Goal: Find specific page/section: Find specific page/section

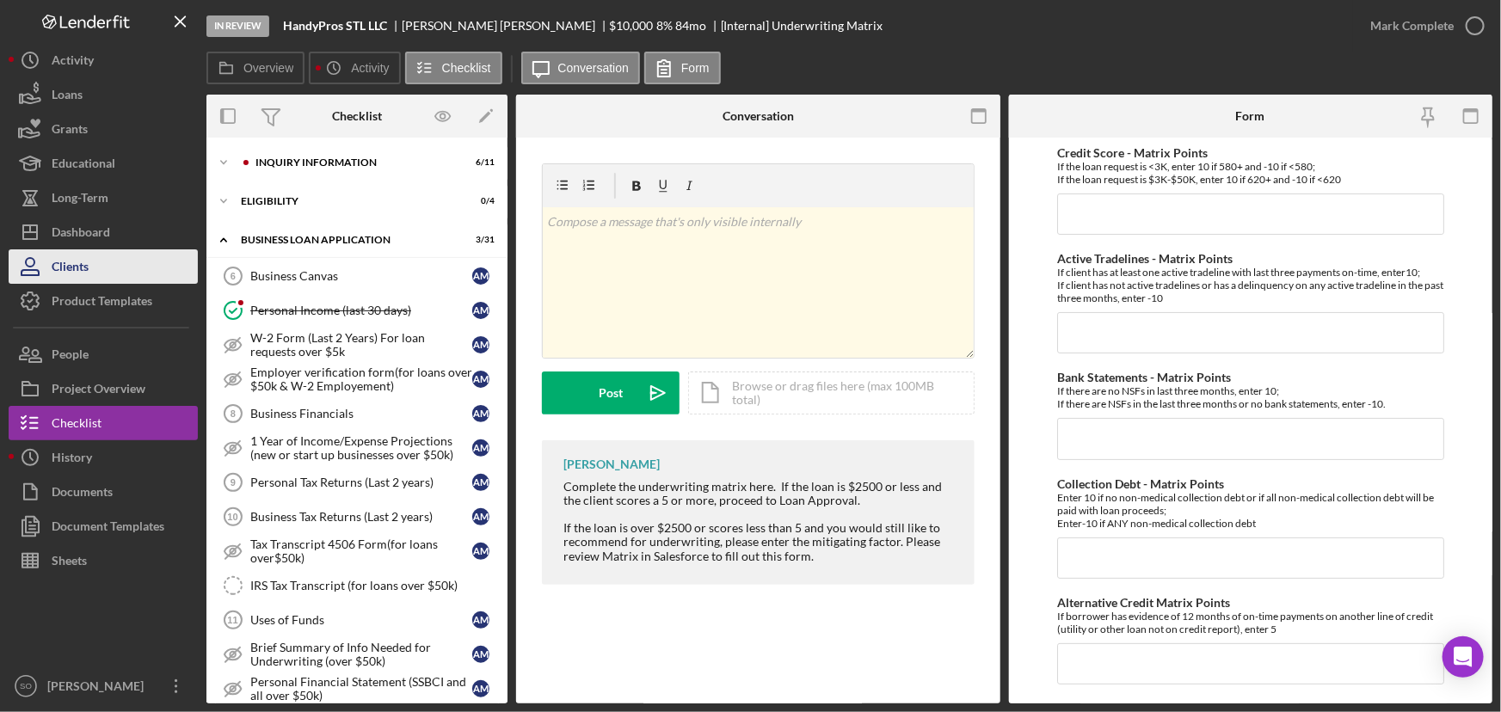
scroll to position [540, 0]
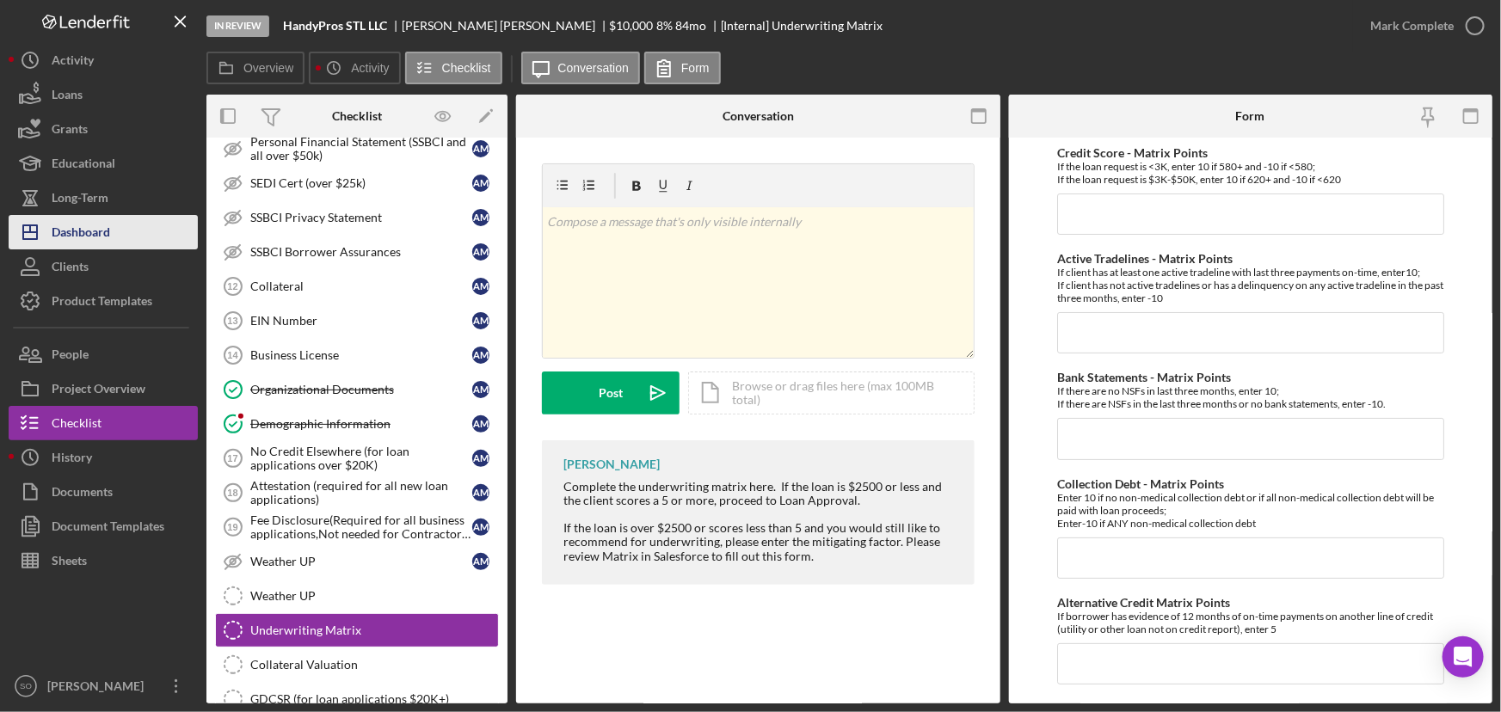
click at [86, 227] on div "Dashboard" at bounding box center [81, 234] width 59 height 39
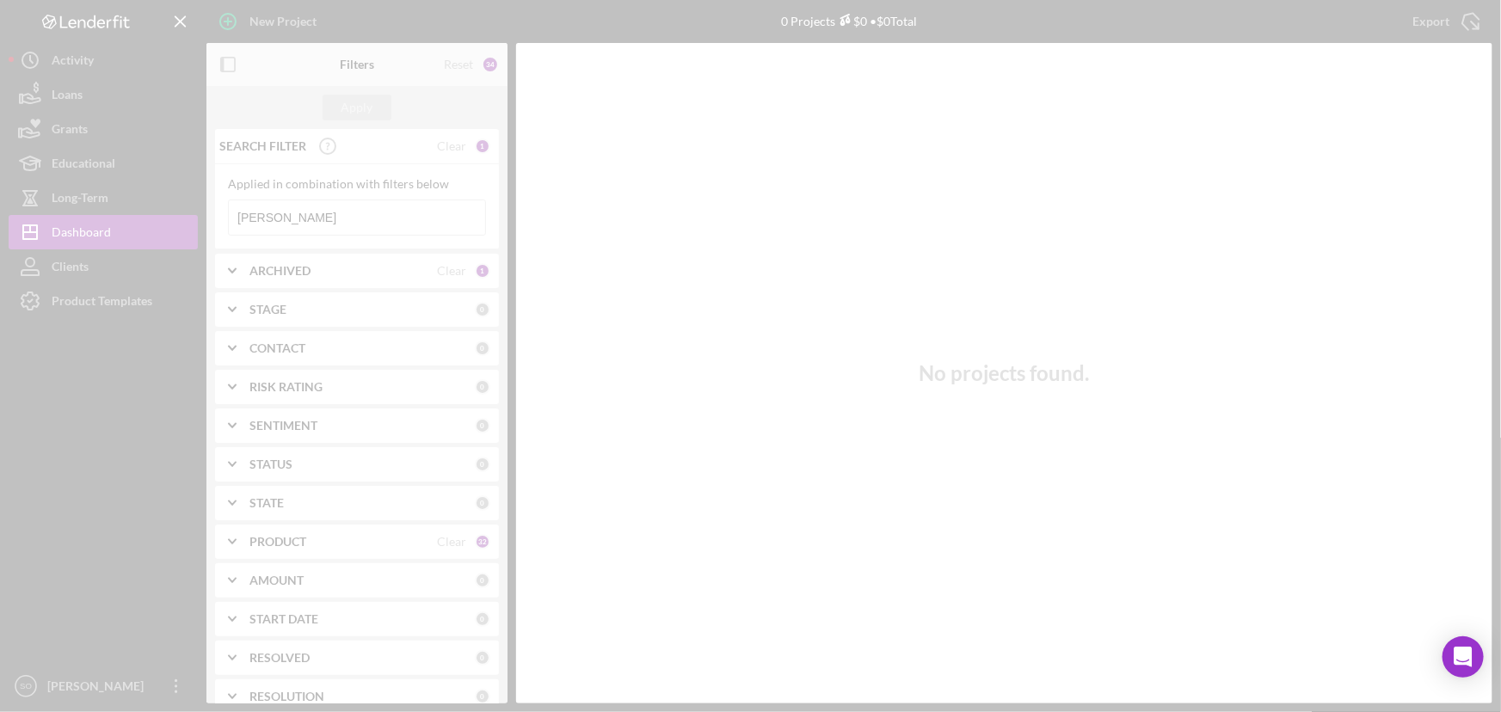
click at [335, 224] on div at bounding box center [750, 356] width 1501 height 712
click at [351, 213] on div at bounding box center [750, 356] width 1501 height 712
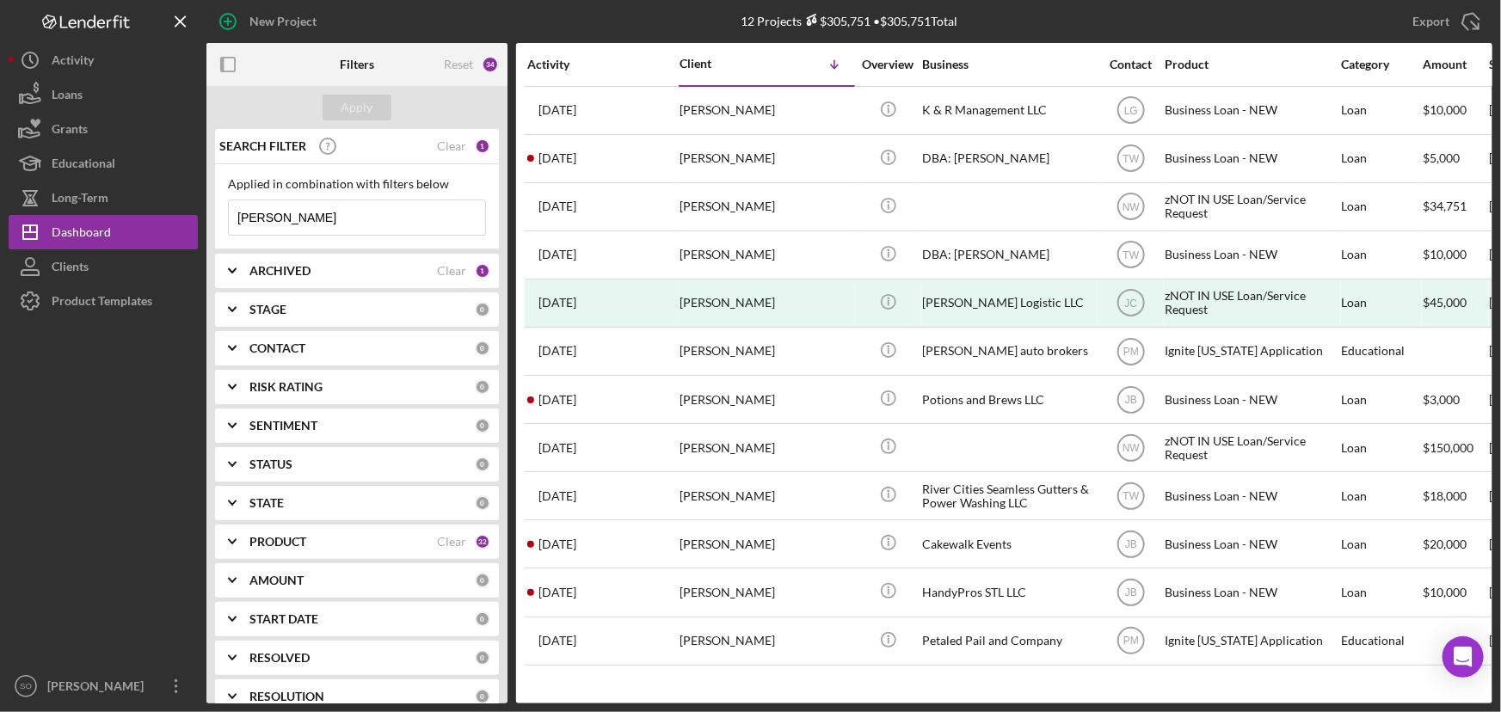
drag, startPoint x: 358, startPoint y: 214, endPoint x: 217, endPoint y: 232, distance: 142.2
click at [217, 232] on div "Applied in combination with filters below [PERSON_NAME] Icon/Menu Close" at bounding box center [357, 206] width 284 height 85
paste input "LaContance [PERSON_NAME]"
type input "LaContance [PERSON_NAME]"
click at [316, 266] on div "ARCHIVED" at bounding box center [343, 271] width 188 height 14
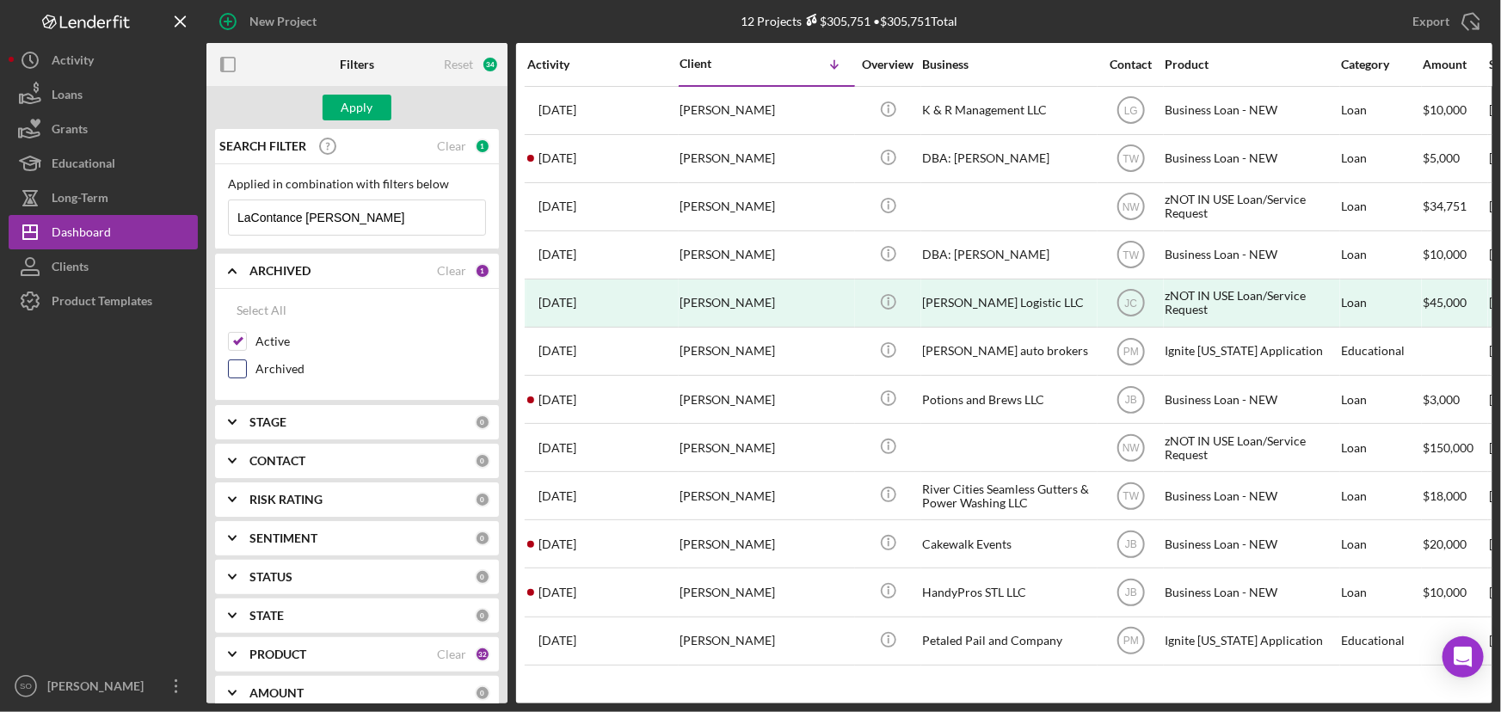
click at [238, 365] on input "Archived" at bounding box center [237, 368] width 17 height 17
checkbox input "true"
click at [361, 101] on div "Apply" at bounding box center [358, 108] width 32 height 26
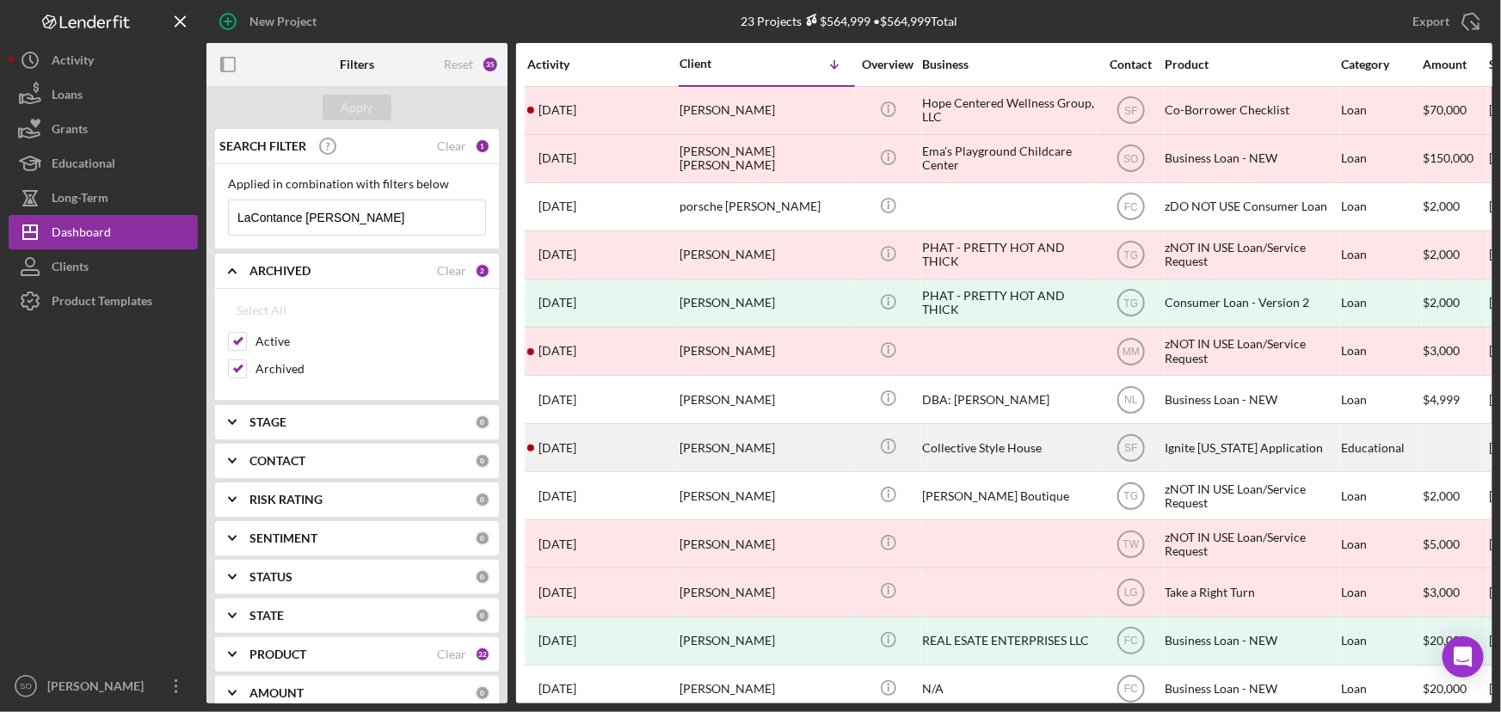
click at [1056, 449] on div "Collective Style House" at bounding box center [1008, 448] width 172 height 46
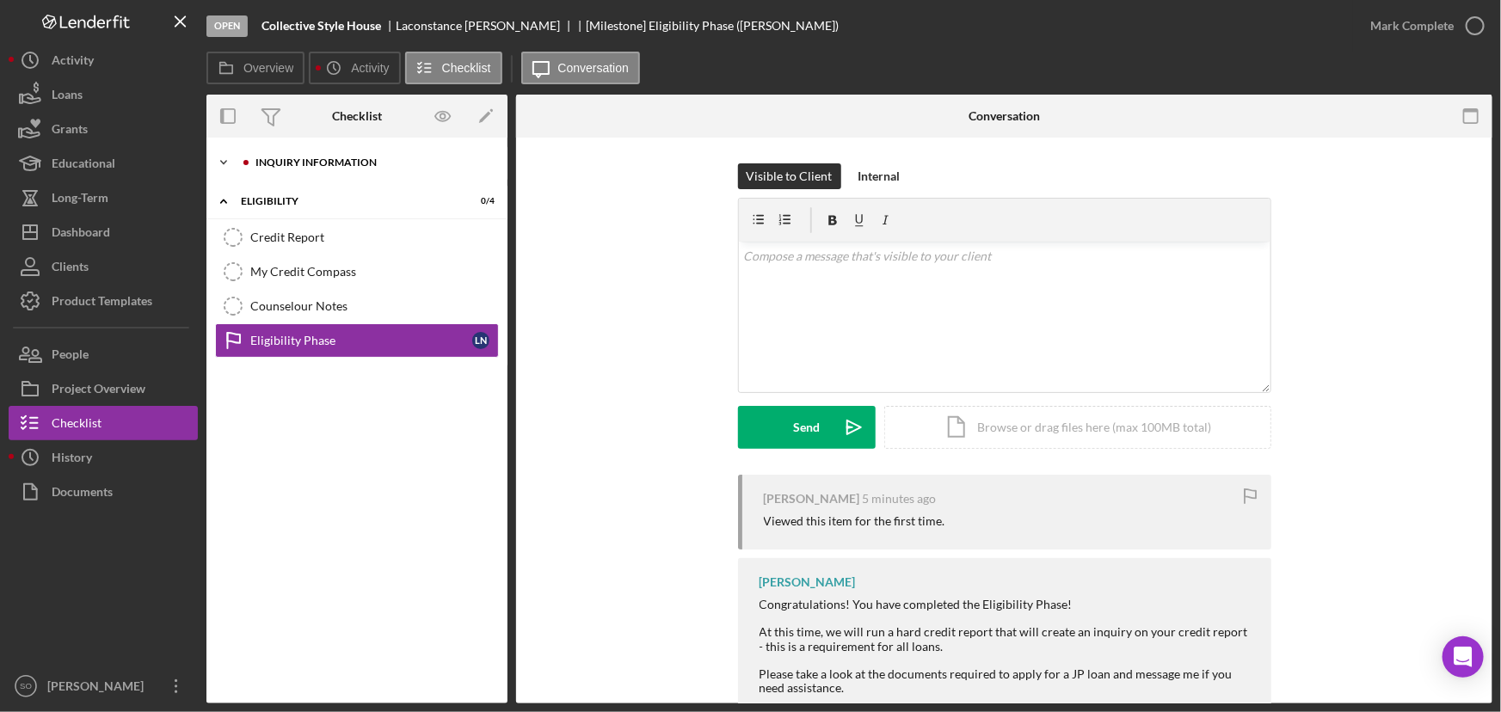
click at [336, 169] on div "Icon/Expander Inquiry Information 0 / 10" at bounding box center [356, 162] width 301 height 34
